Goal: Task Accomplishment & Management: Manage account settings

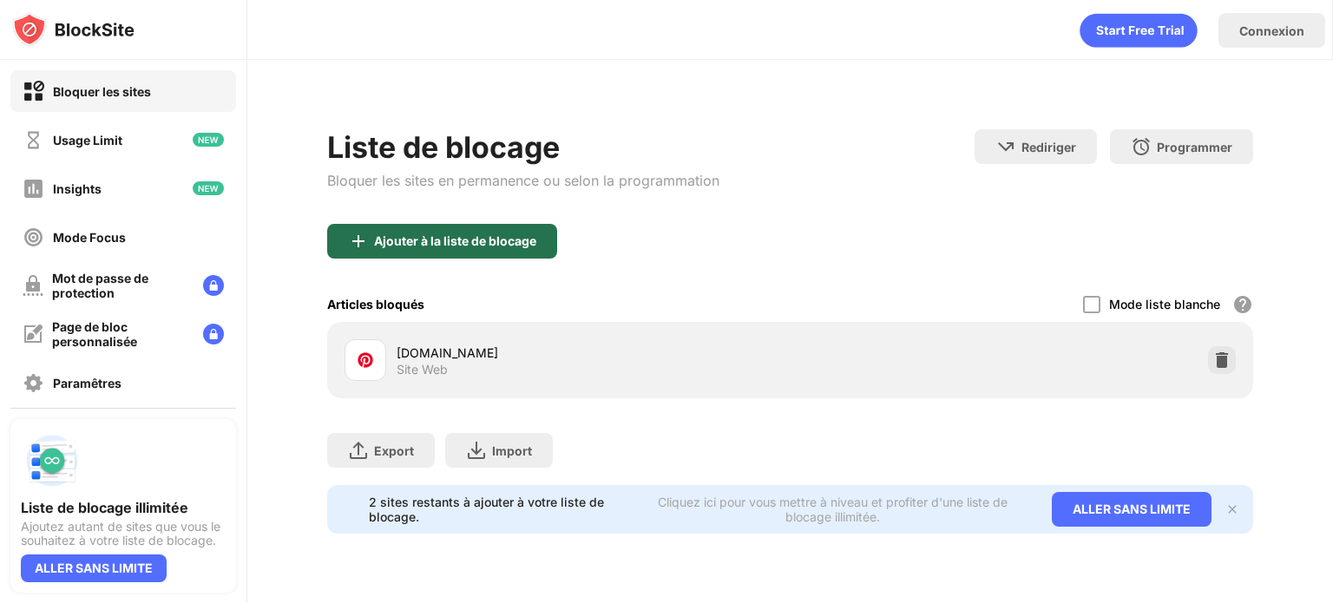
click at [410, 246] on div "Ajouter à la liste de blocage" at bounding box center [455, 241] width 162 height 14
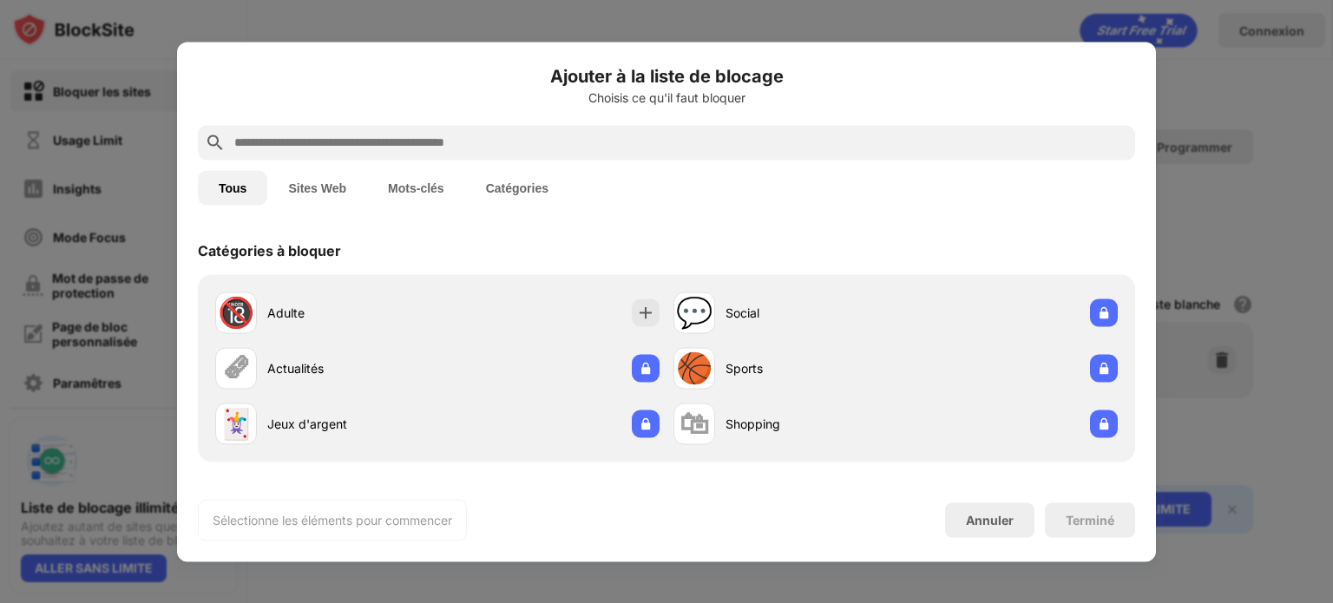
click at [456, 143] on input "text" at bounding box center [681, 142] width 896 height 21
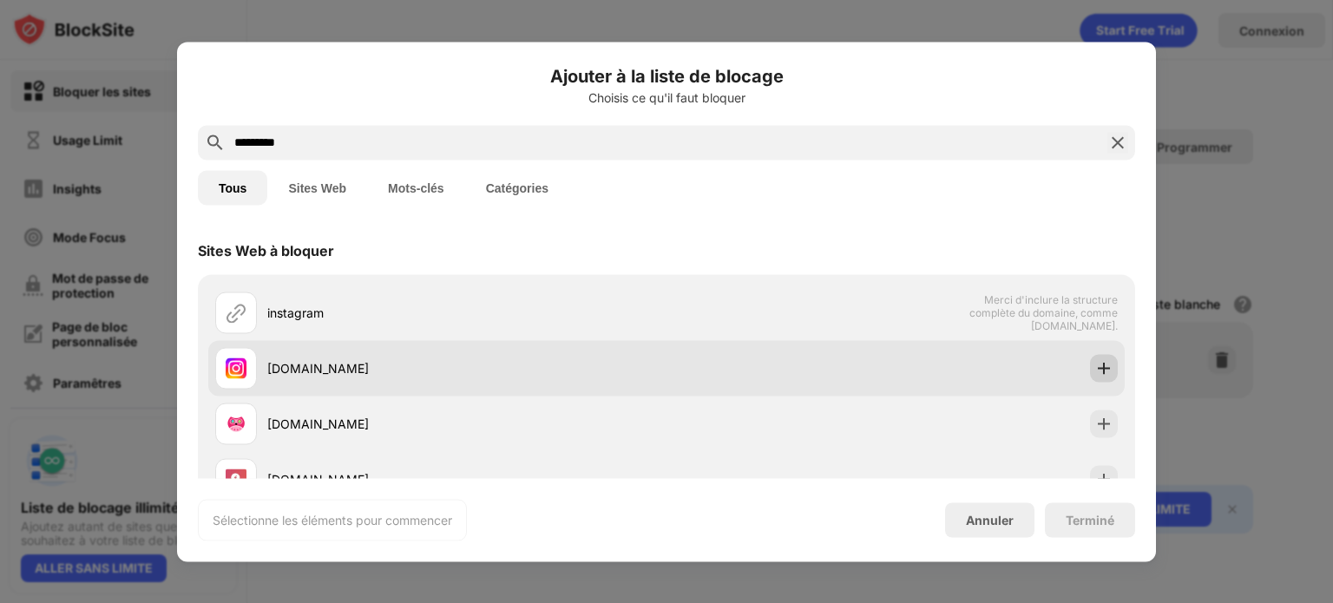
type input "*********"
click at [1103, 366] on div at bounding box center [1104, 368] width 28 height 28
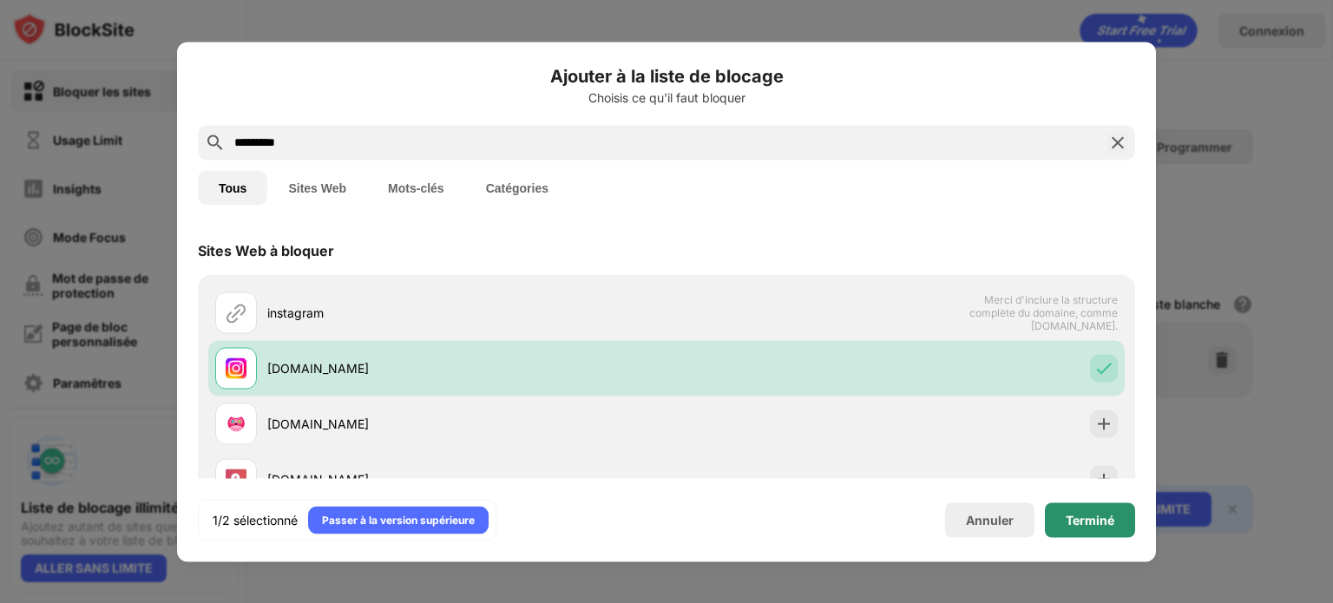
click at [1088, 526] on div "Terminé" at bounding box center [1090, 520] width 49 height 14
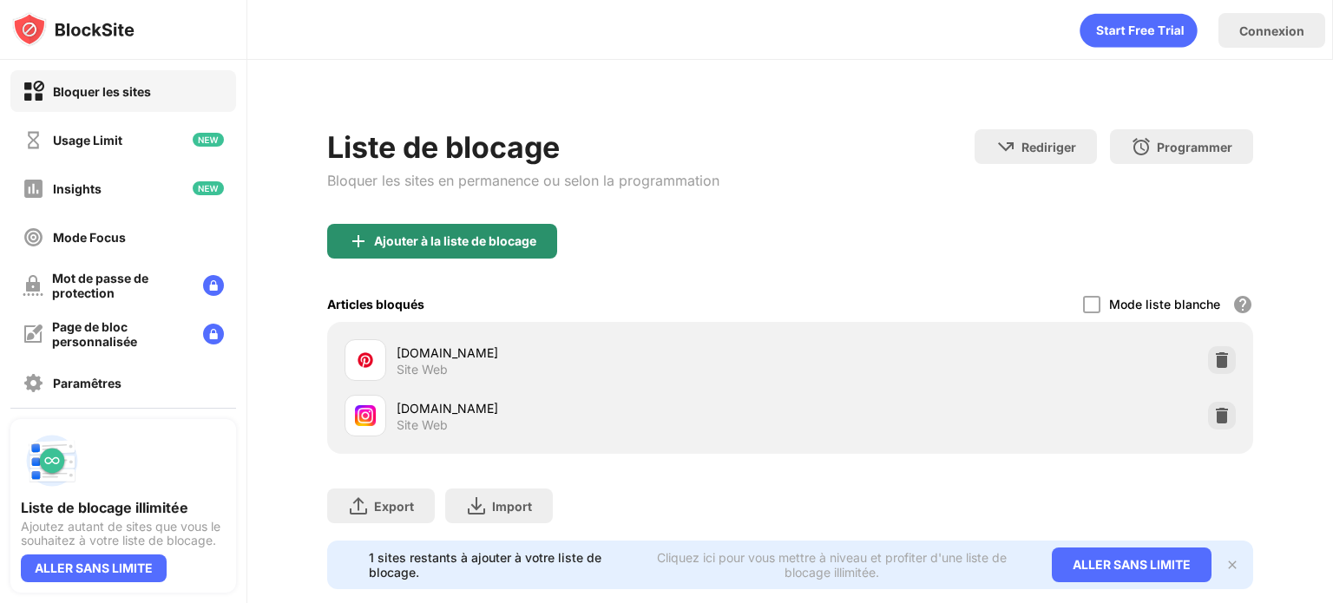
click at [401, 253] on div "Ajouter à la liste de blocage" at bounding box center [442, 241] width 230 height 35
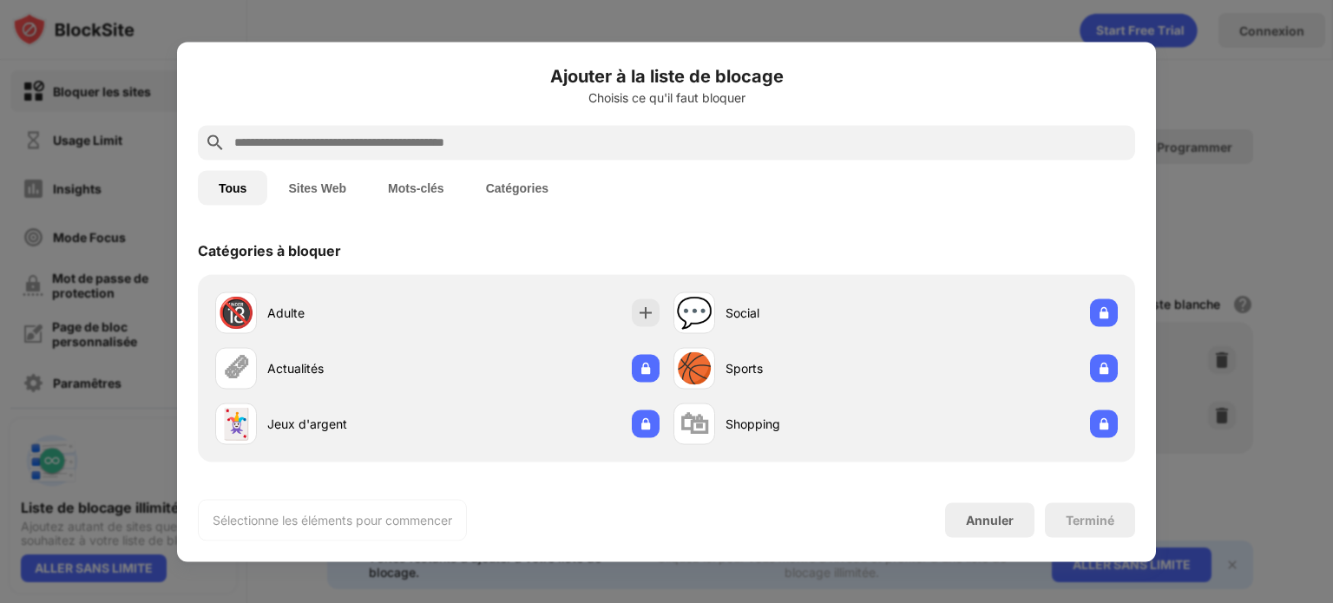
click at [424, 125] on div at bounding box center [667, 142] width 938 height 35
click at [423, 139] on input "text" at bounding box center [681, 142] width 896 height 21
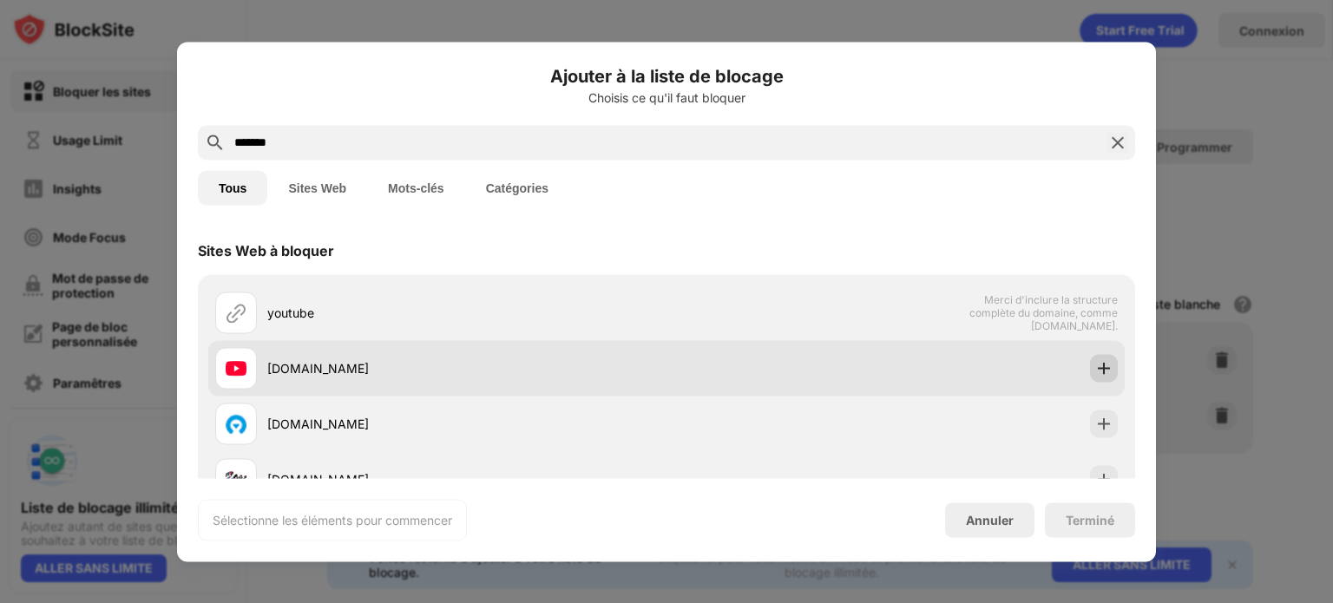
type input "*******"
click at [1096, 365] on img at bounding box center [1104, 367] width 17 height 17
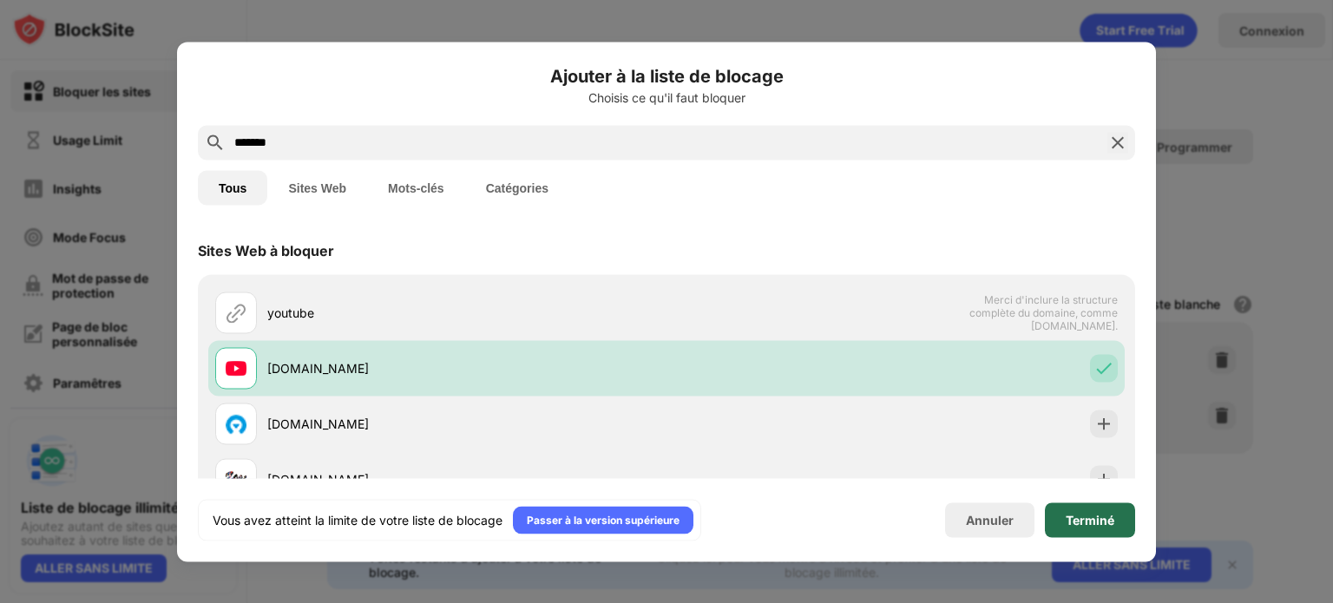
click at [1072, 509] on div "Terminé" at bounding box center [1090, 520] width 90 height 35
